Goal: Information Seeking & Learning: Learn about a topic

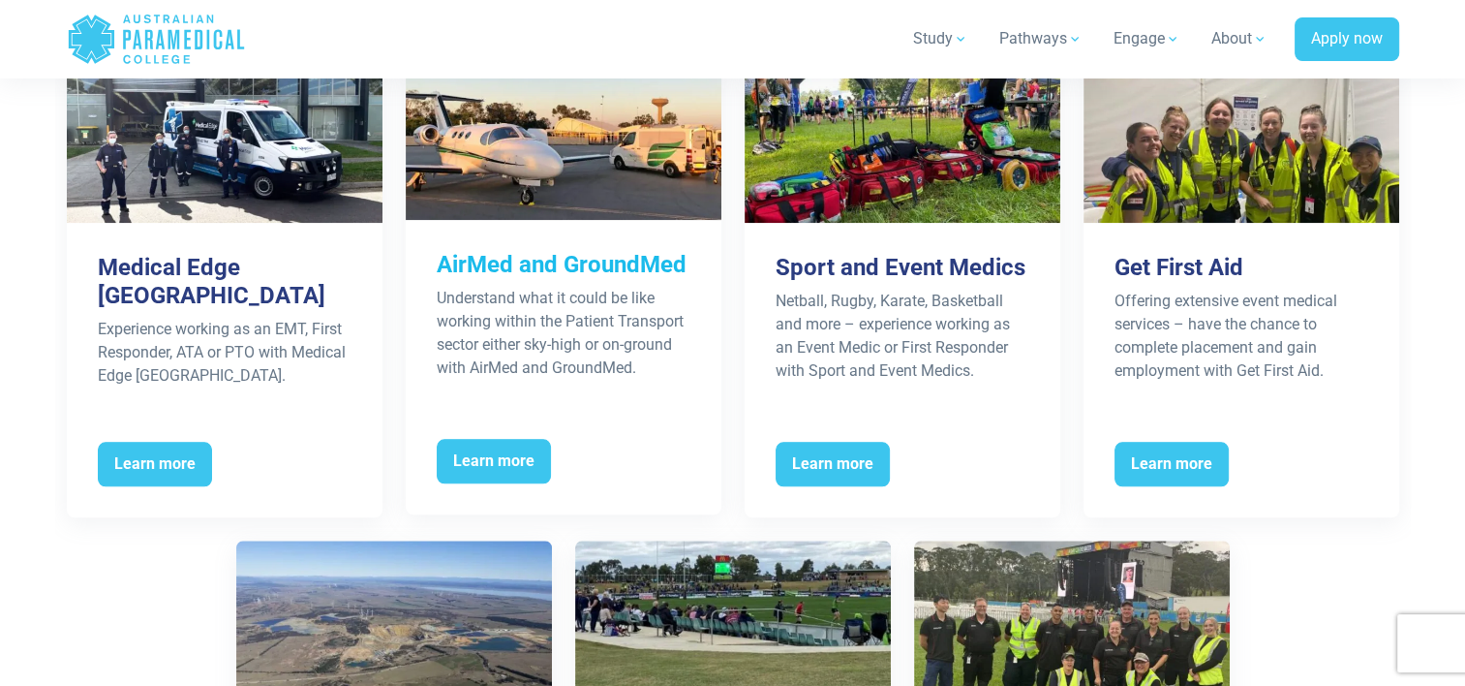
scroll to position [2130, 0]
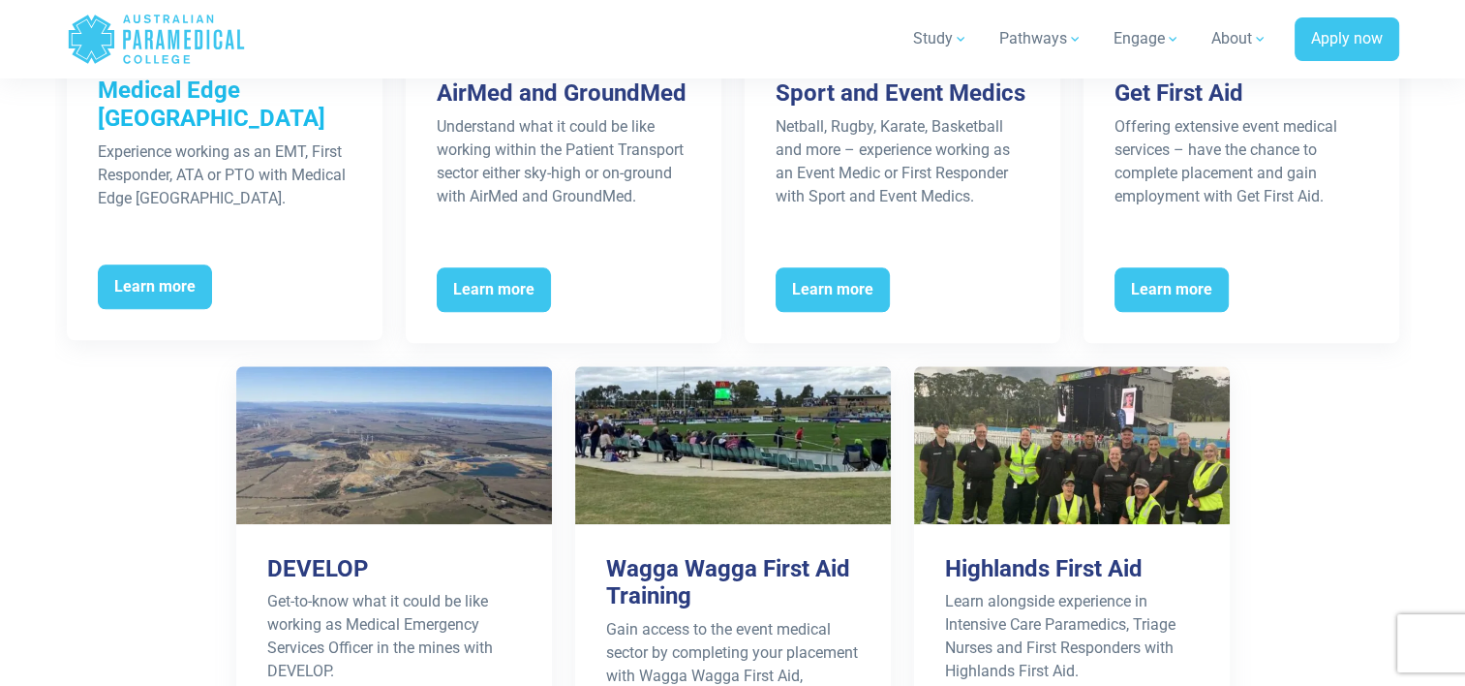
click at [305, 93] on h3 "Medical Edge [GEOGRAPHIC_DATA]" at bounding box center [225, 105] width 254 height 56
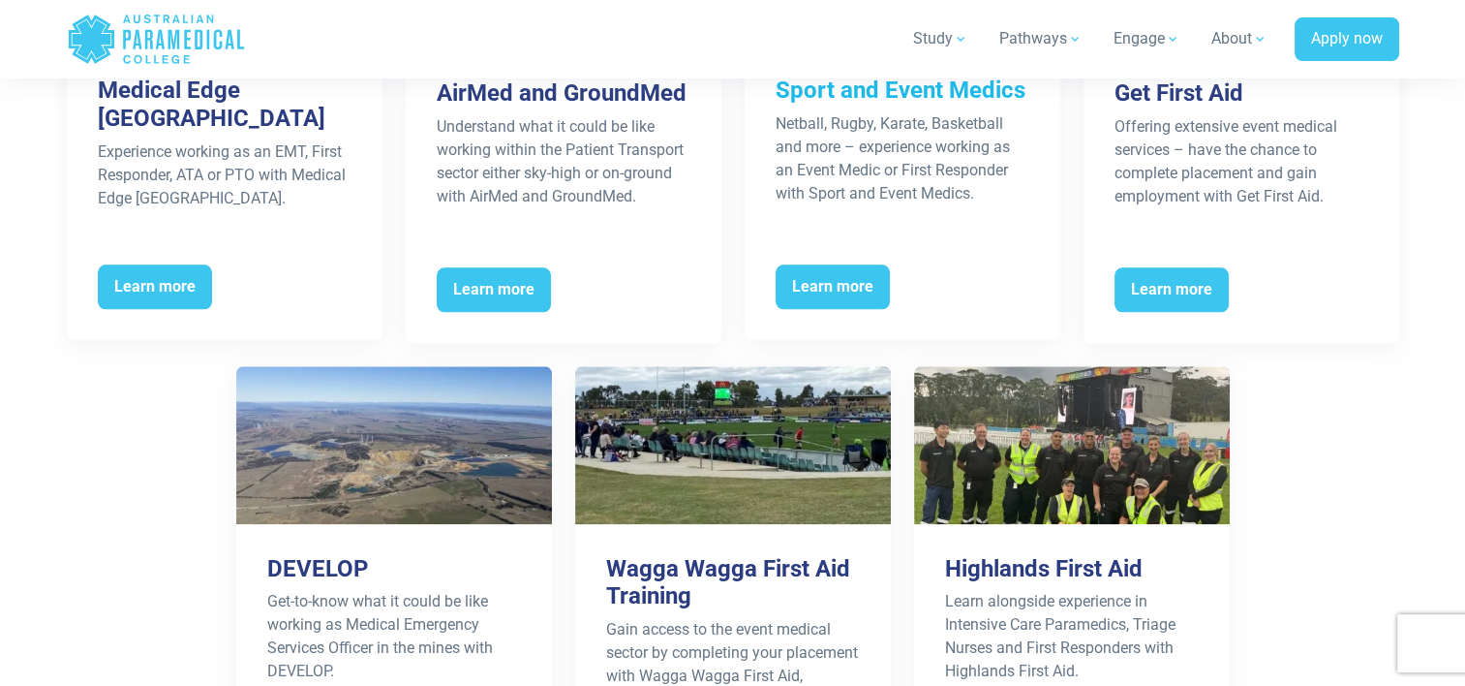
scroll to position [2135, 0]
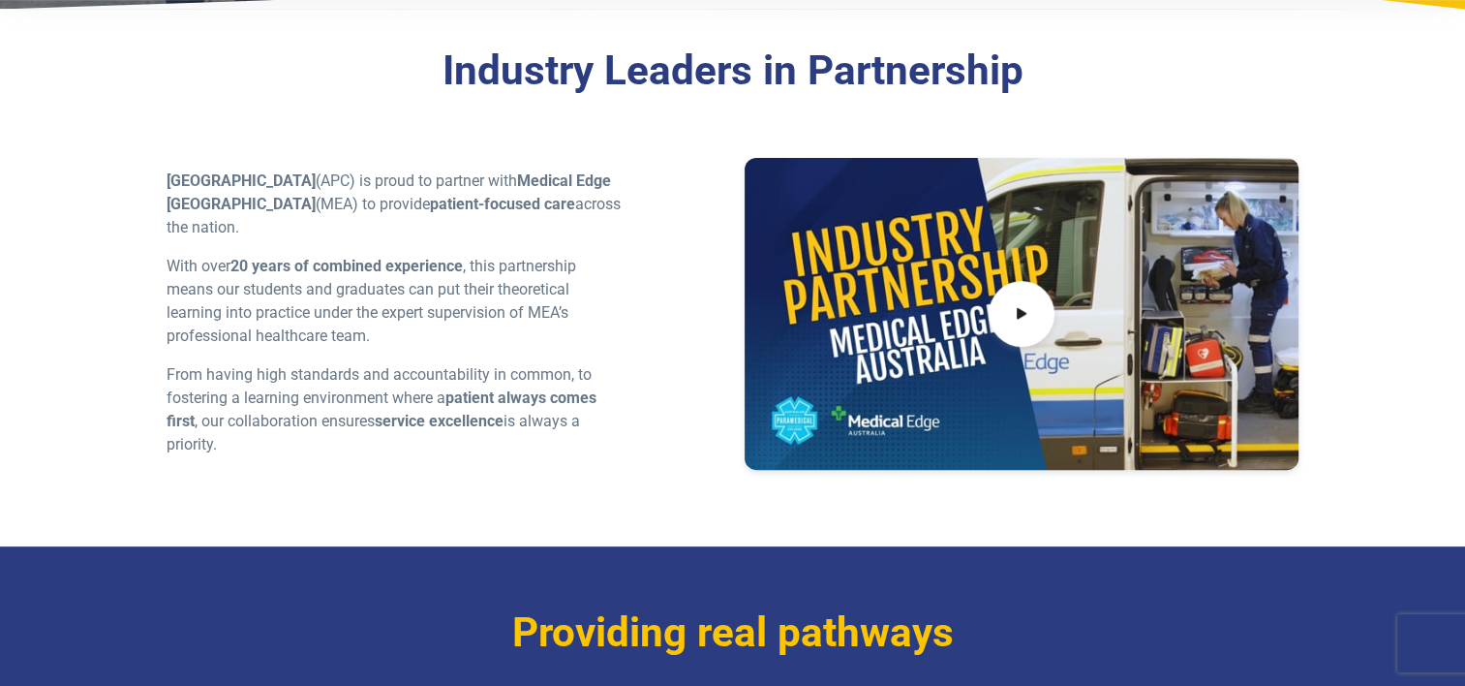
scroll to position [484, 0]
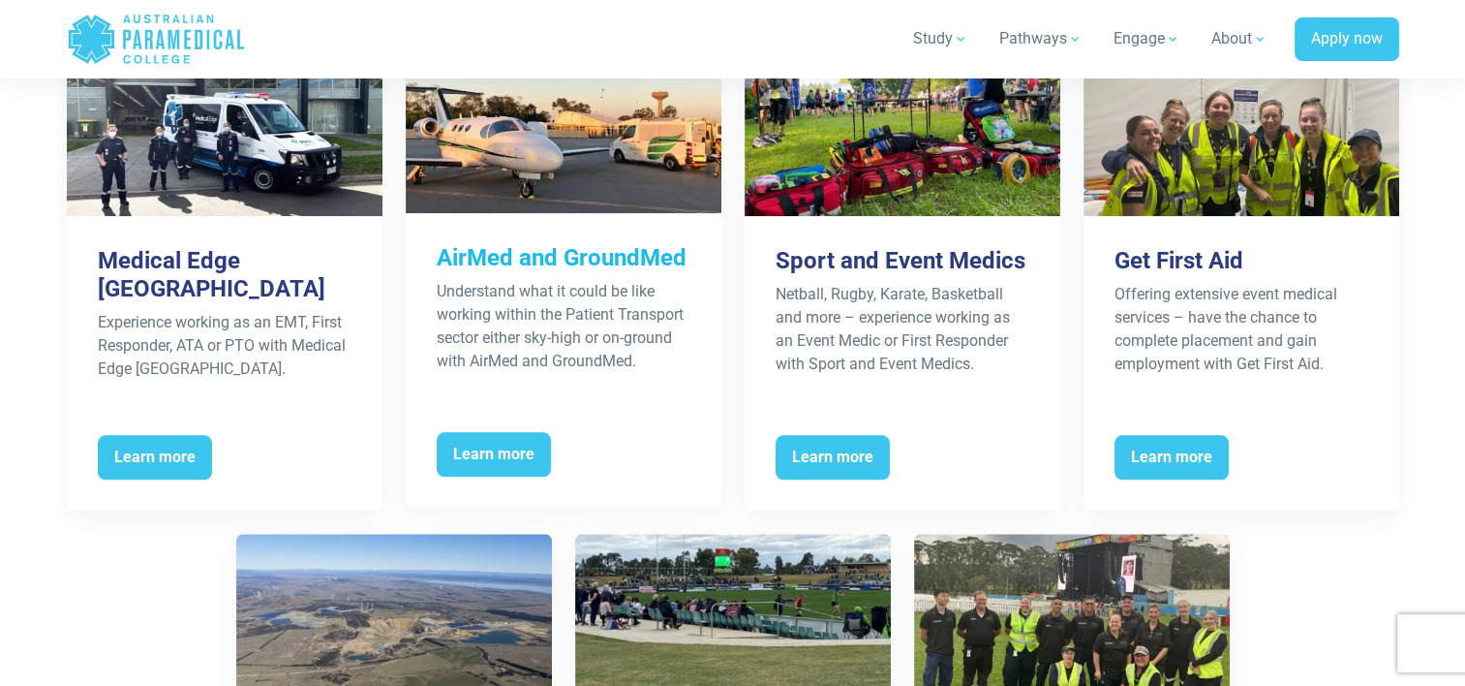
click at [581, 174] on img at bounding box center [564, 134] width 316 height 158
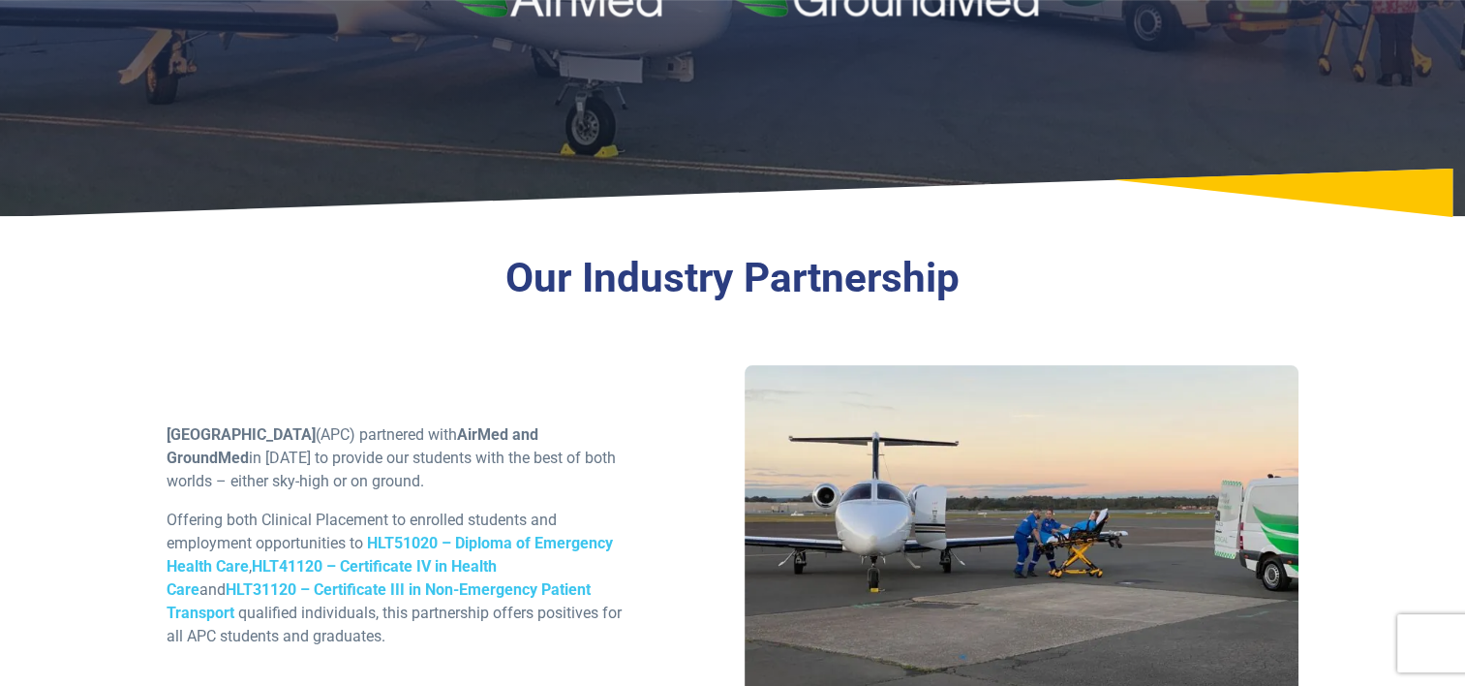
scroll to position [484, 0]
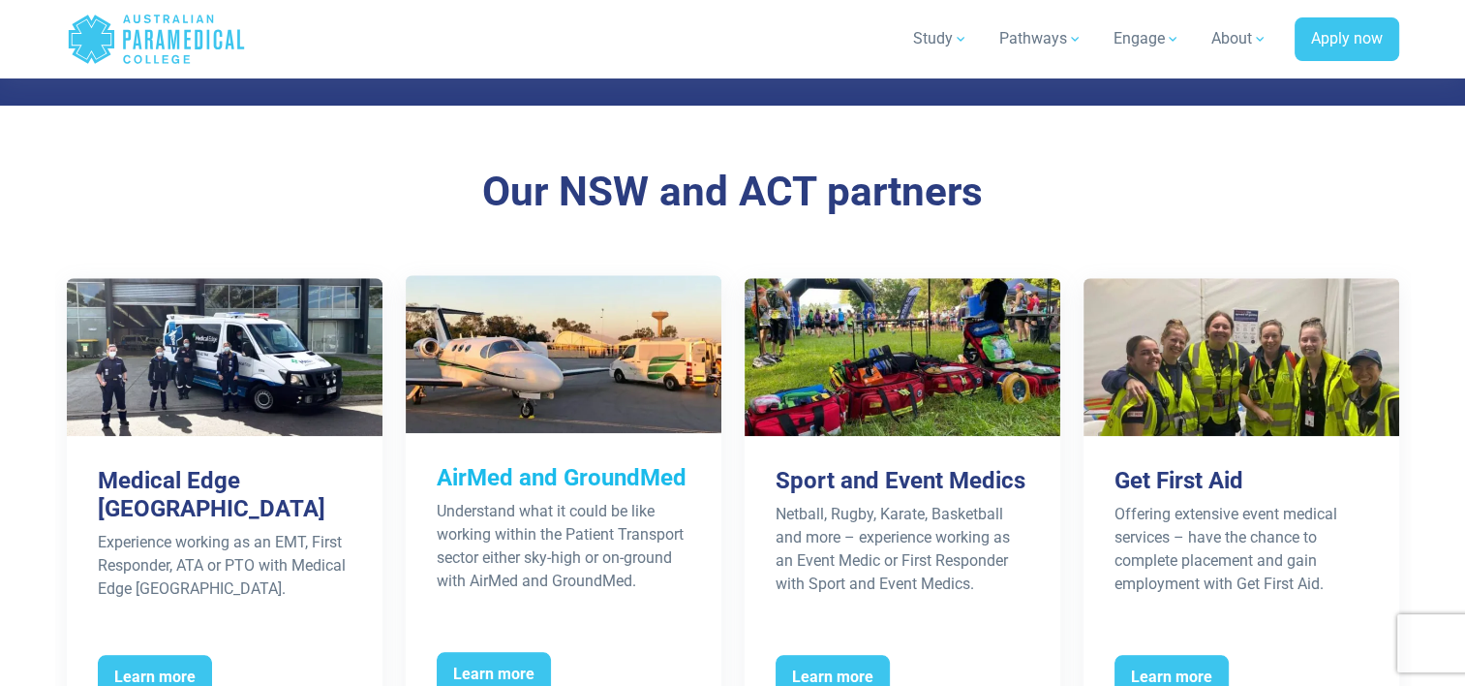
scroll to position [1840, 0]
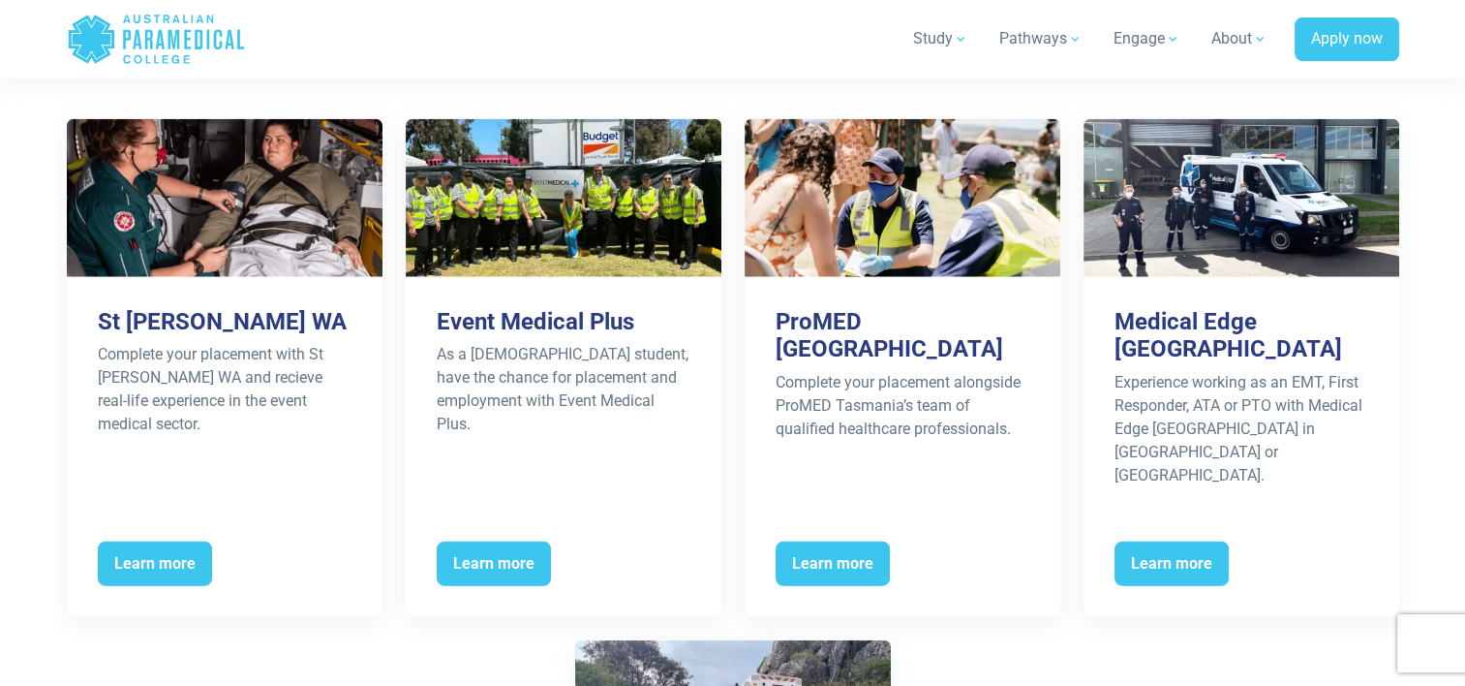
scroll to position [5229, 0]
